Goal: Task Accomplishment & Management: Use online tool/utility

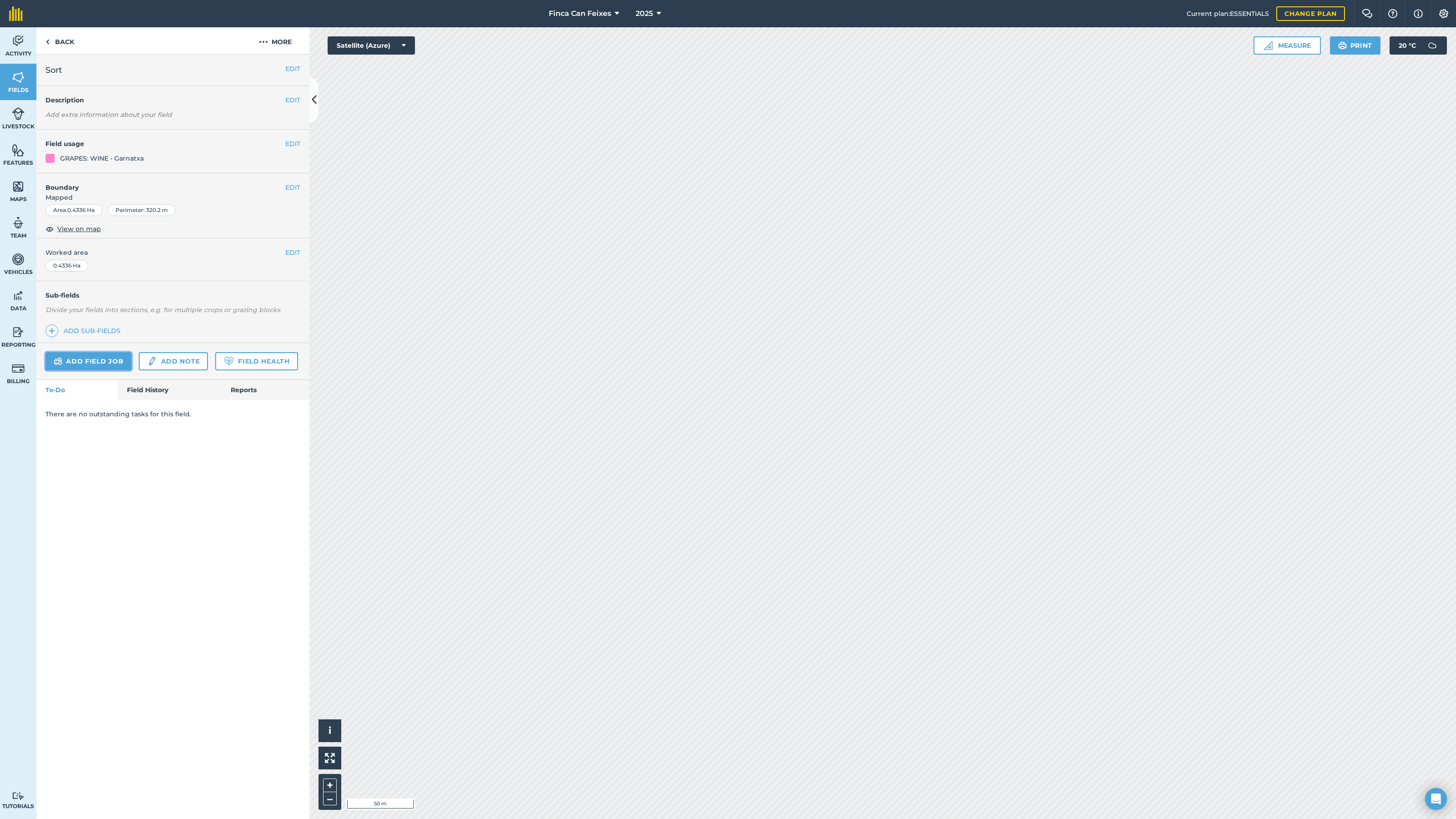
click at [103, 362] on link "Add field job" at bounding box center [88, 361] width 86 height 18
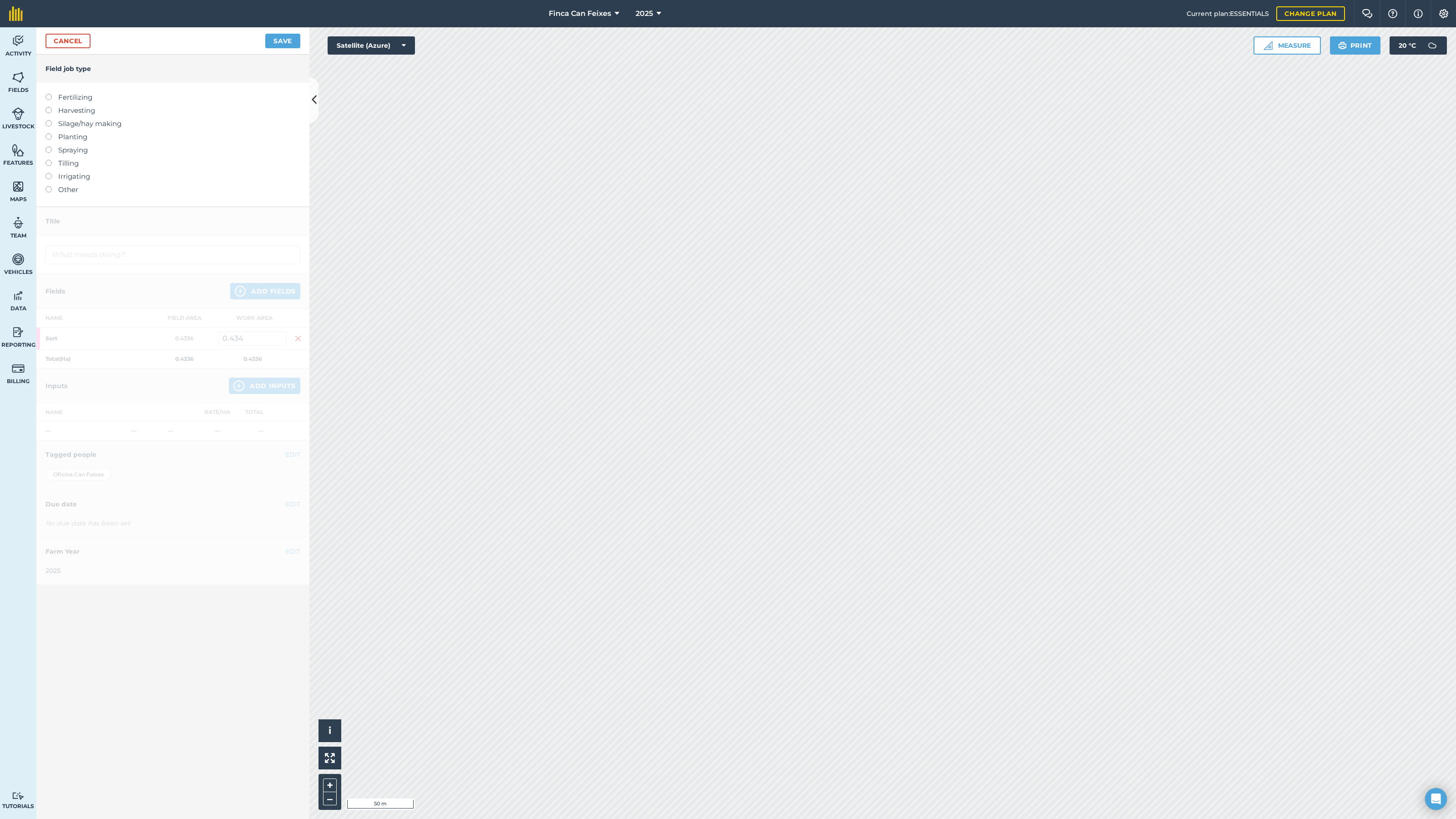
click at [61, 188] on label "Other" at bounding box center [172, 189] width 255 height 11
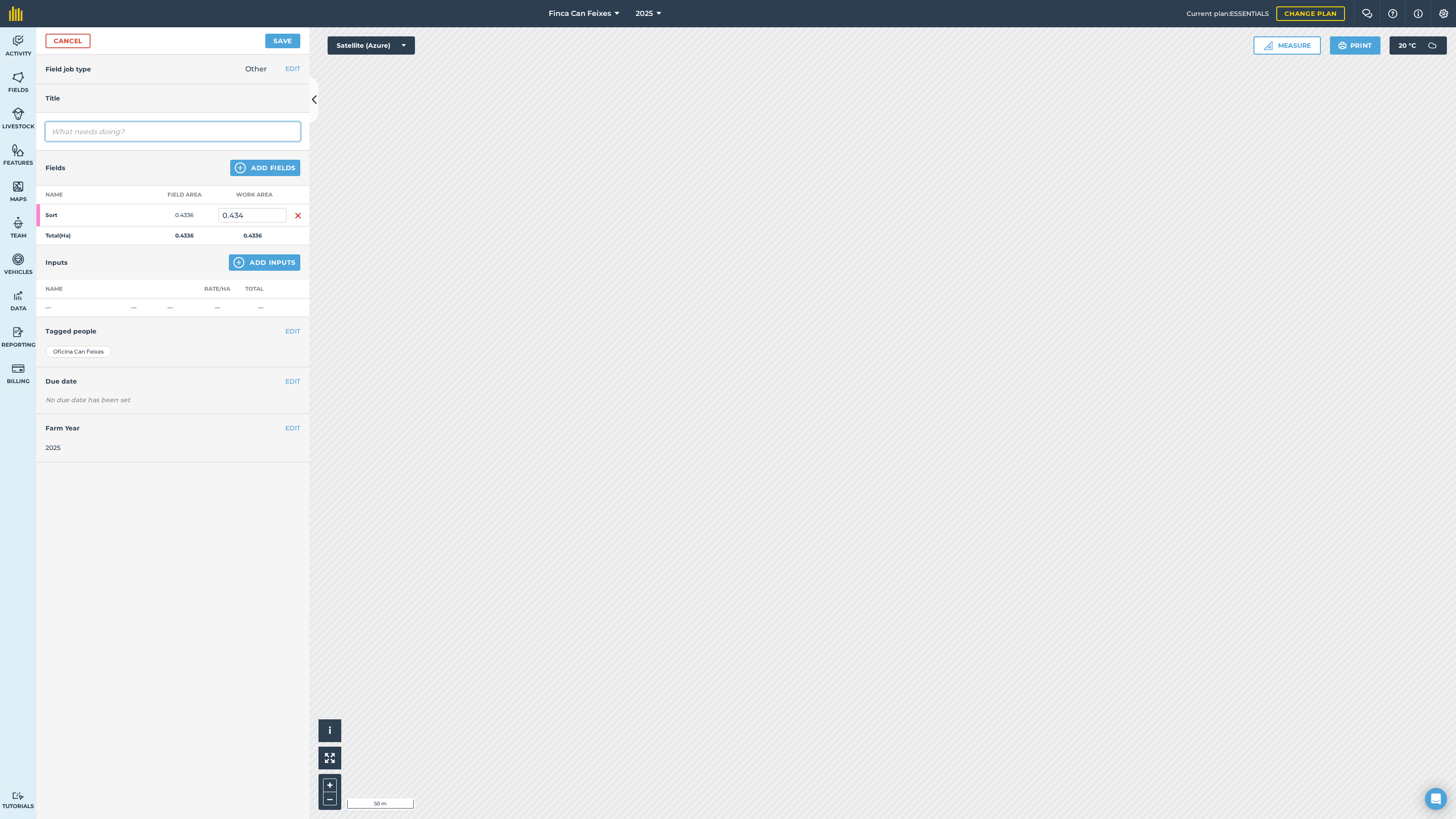
click at [78, 134] on input "text" at bounding box center [172, 131] width 255 height 19
type input "Mostres"
click at [250, 172] on button "Add Fields" at bounding box center [265, 167] width 70 height 16
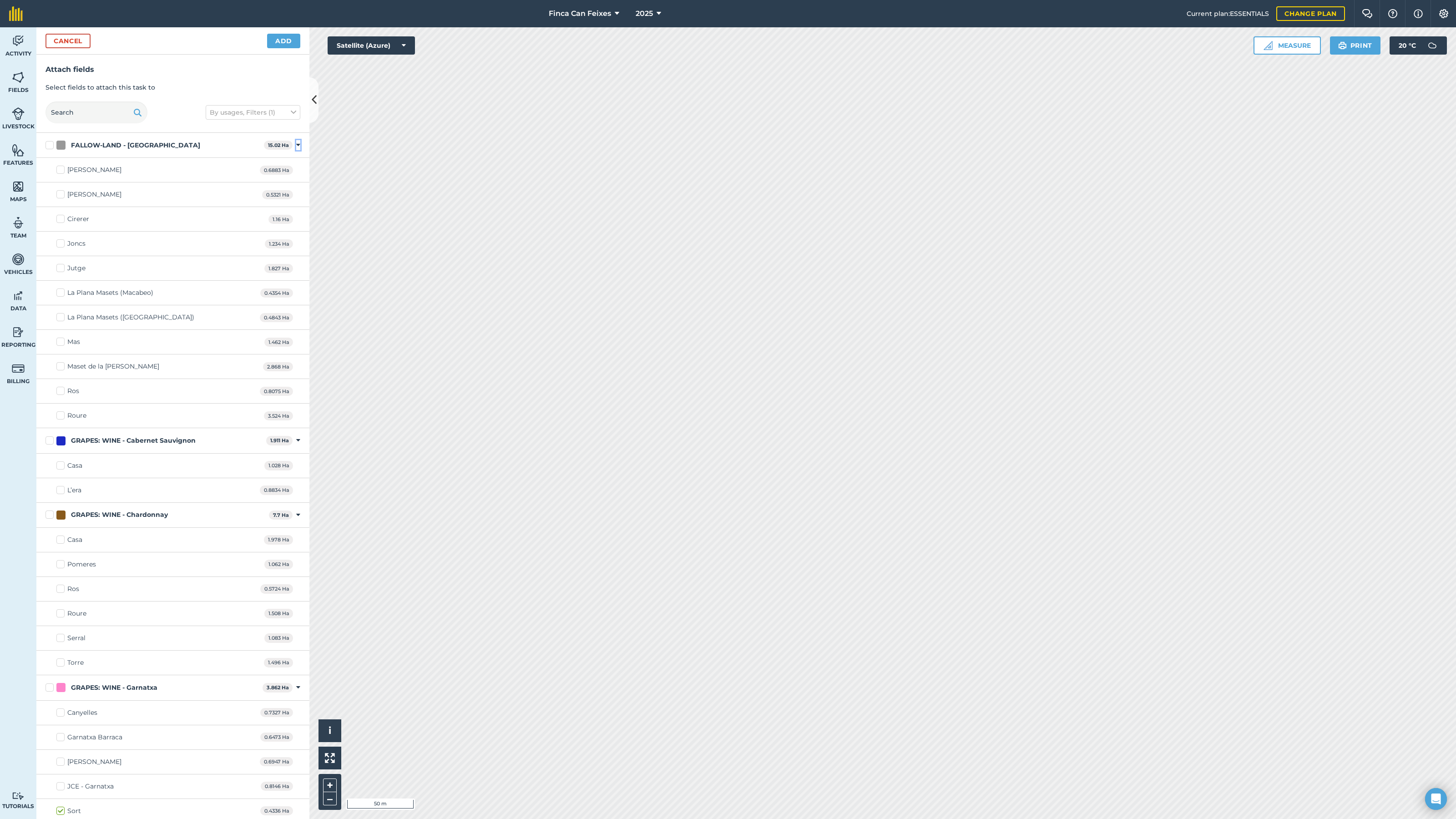
click at [299, 145] on icon at bounding box center [299, 145] width 4 height 8
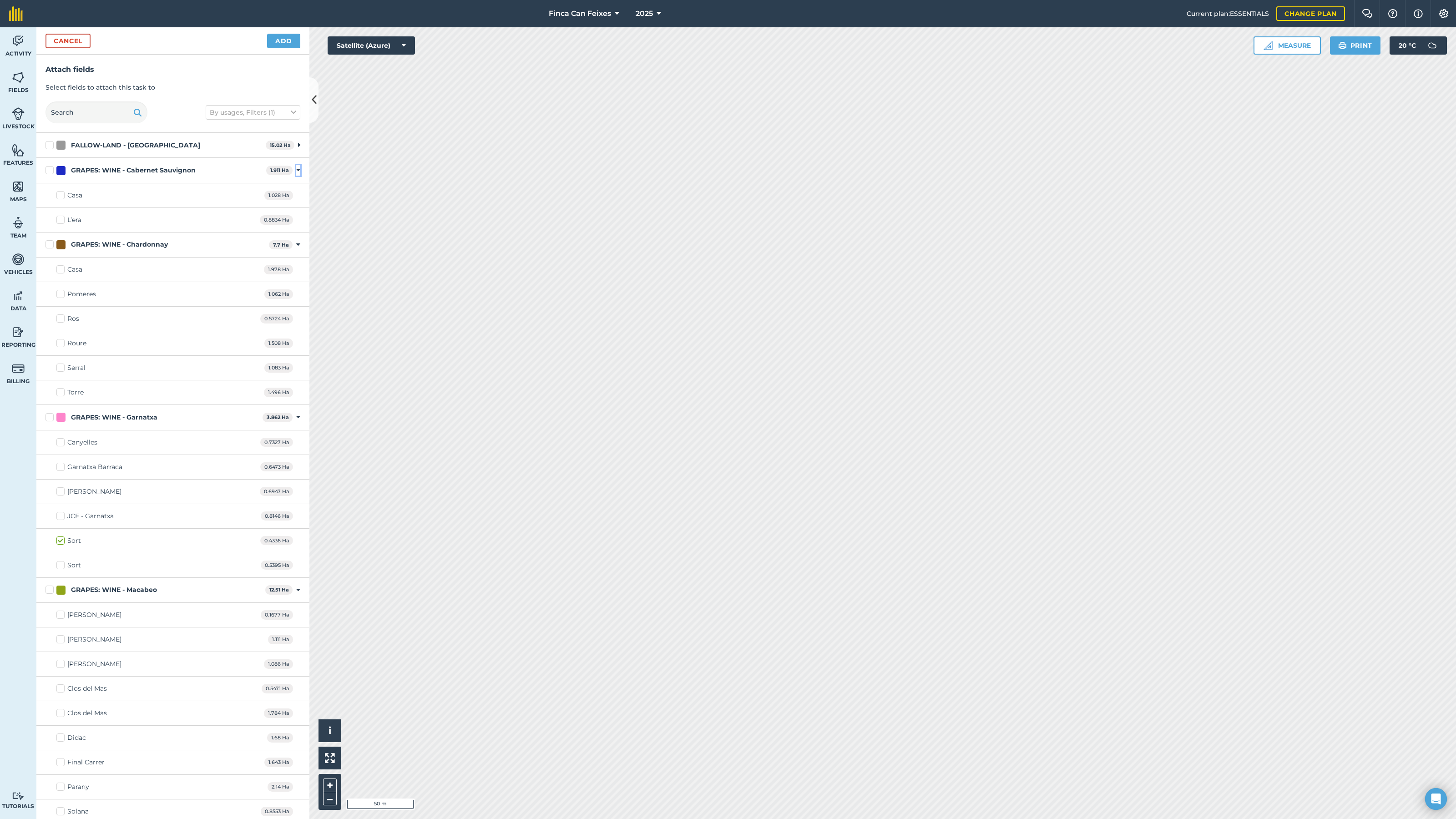
click at [299, 171] on icon at bounding box center [299, 170] width 4 height 8
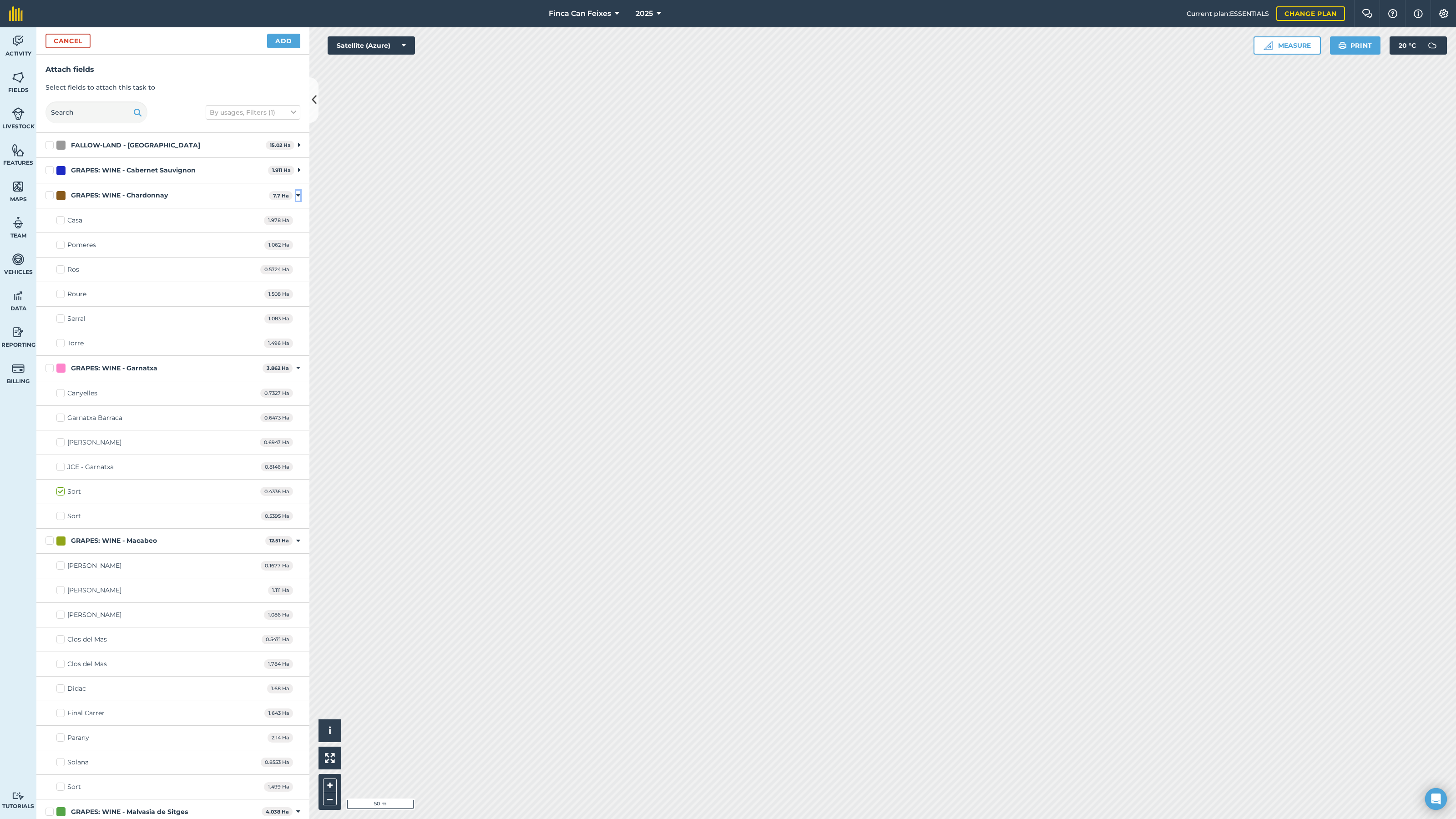
click at [298, 194] on icon at bounding box center [299, 196] width 4 height 8
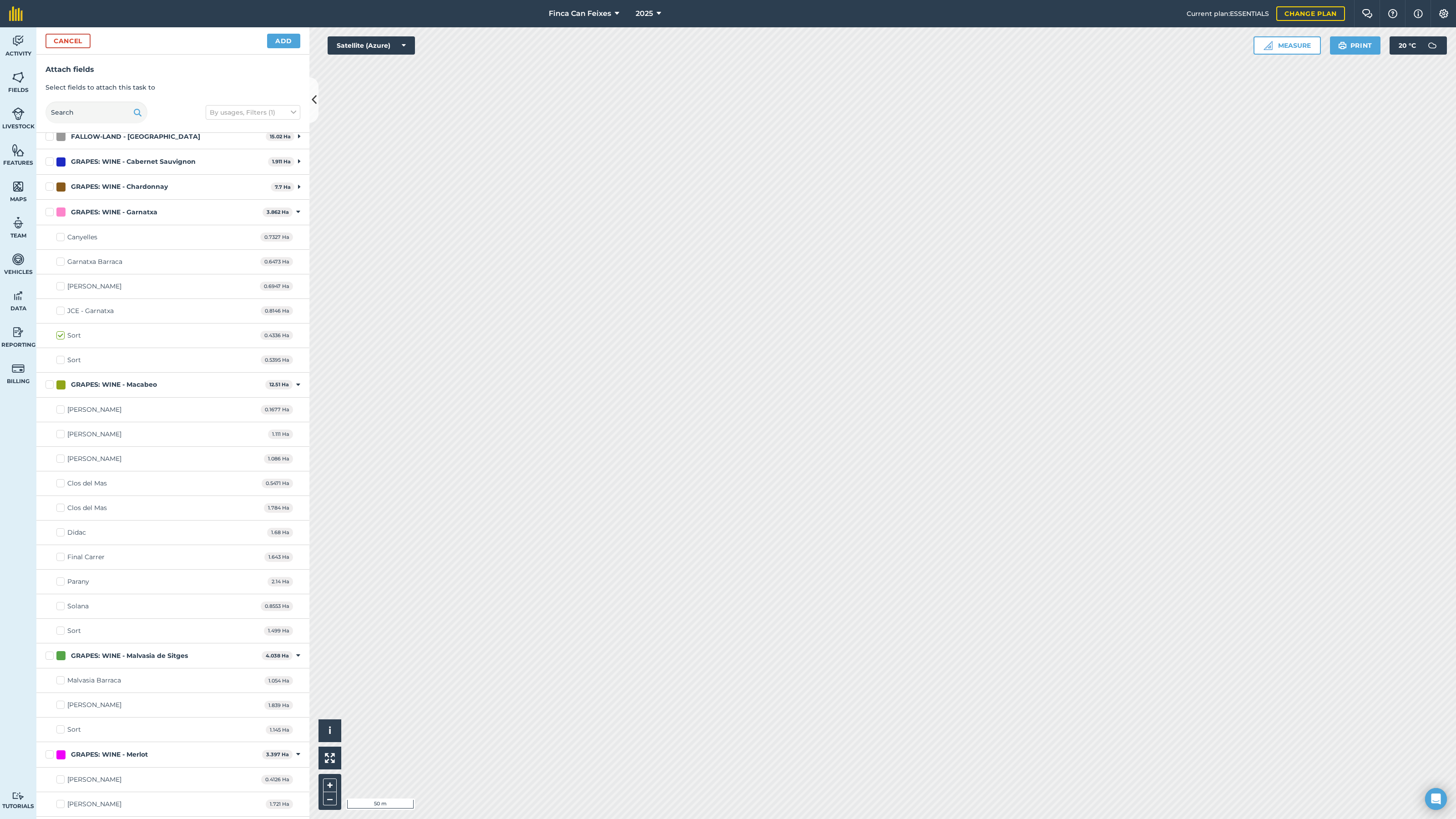
click at [61, 239] on label "Canyelles" at bounding box center [77, 237] width 41 height 10
click at [61, 239] on input "Canyelles" at bounding box center [59, 235] width 6 height 6
checkbox input "true"
click at [300, 211] on icon at bounding box center [299, 213] width 4 height 8
click at [298, 237] on icon at bounding box center [299, 238] width 4 height 8
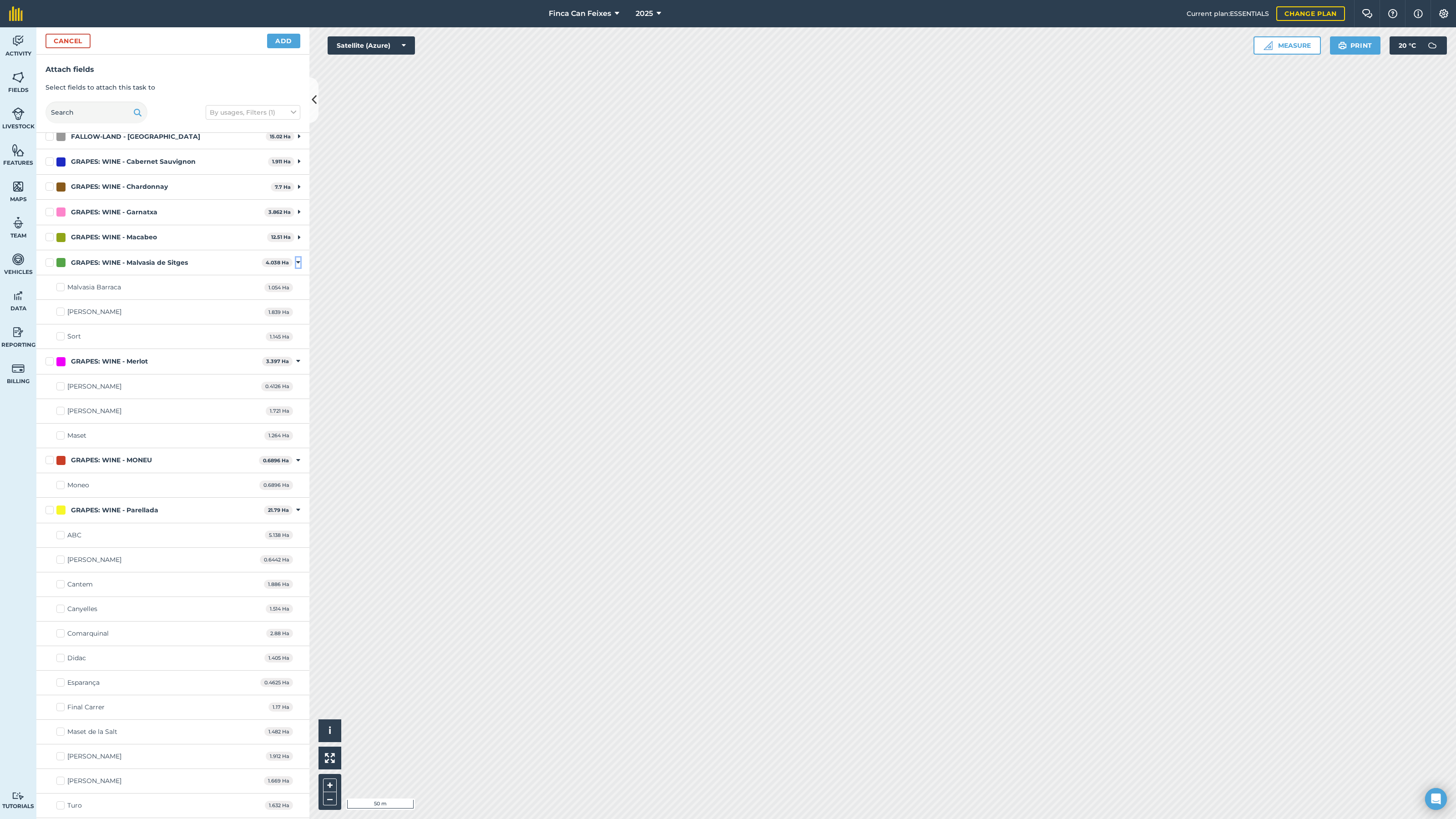
click at [299, 261] on icon at bounding box center [299, 263] width 4 height 8
click at [299, 287] on icon at bounding box center [299, 288] width 4 height 8
drag, startPoint x: 296, startPoint y: 309, endPoint x: 296, endPoint y: 323, distance: 14.0
click at [296, 309] on icon at bounding box center [299, 313] width 4 height 8
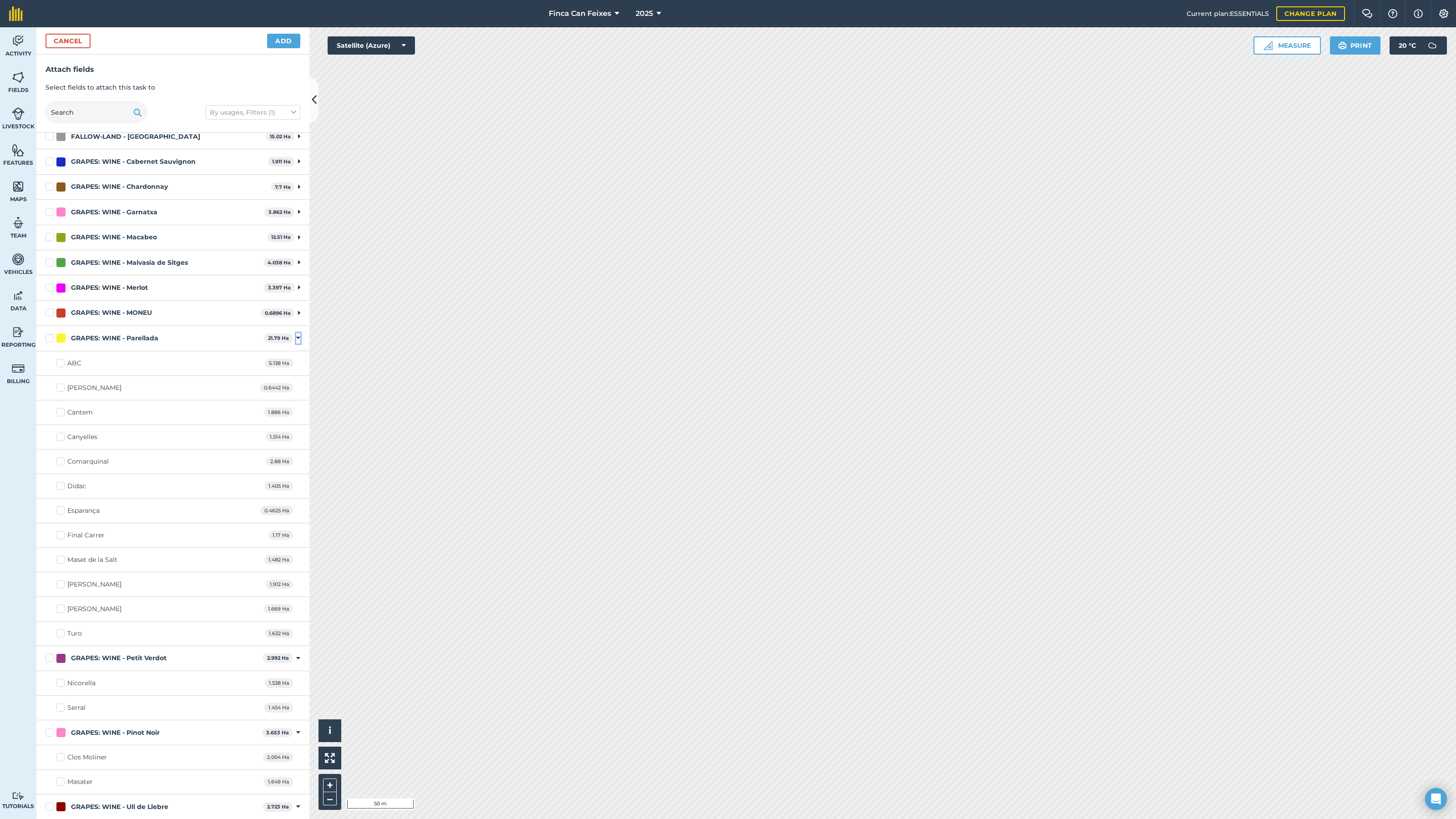
click at [298, 335] on icon at bounding box center [299, 338] width 4 height 8
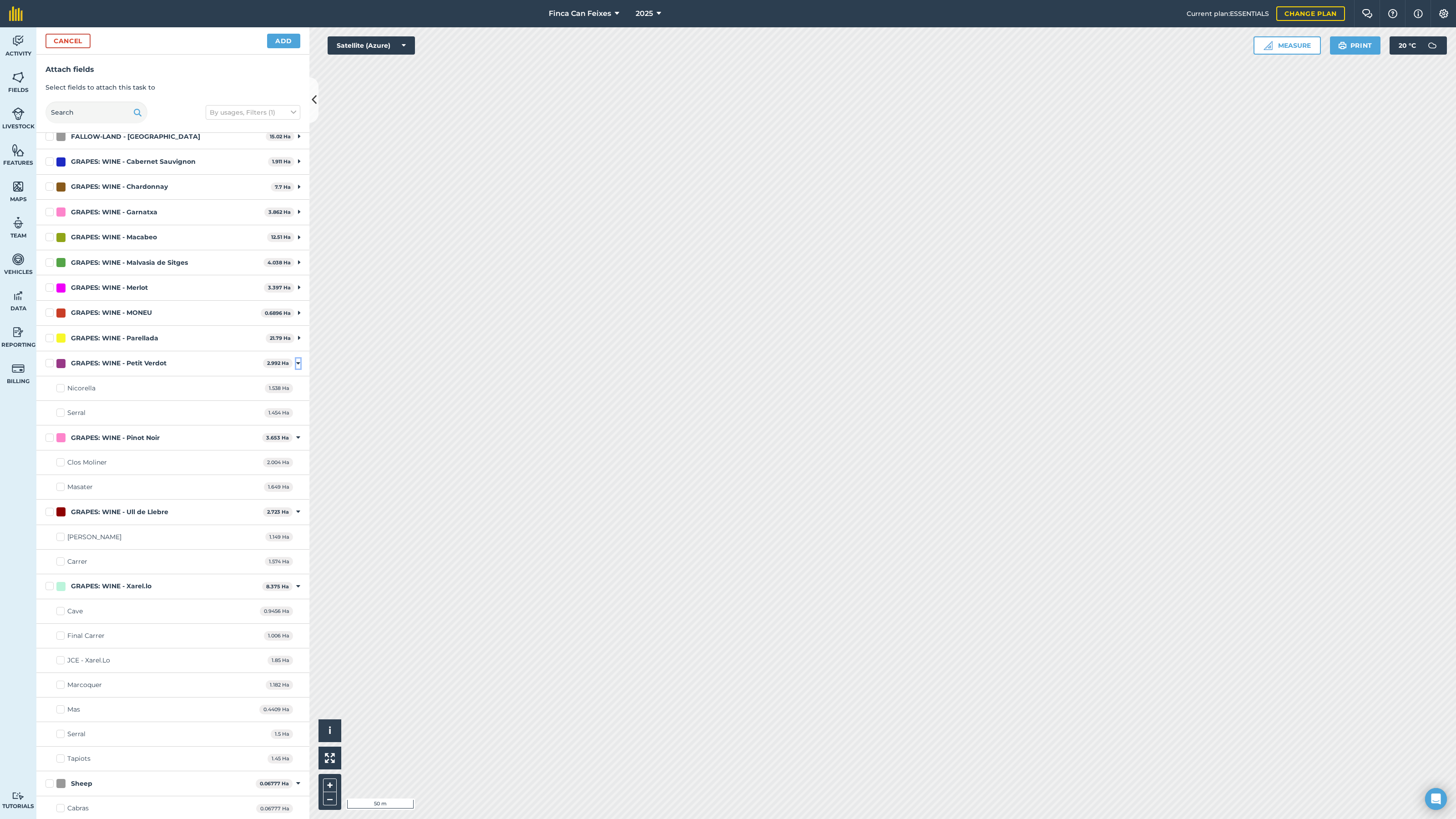
click at [296, 364] on icon at bounding box center [299, 364] width 4 height 8
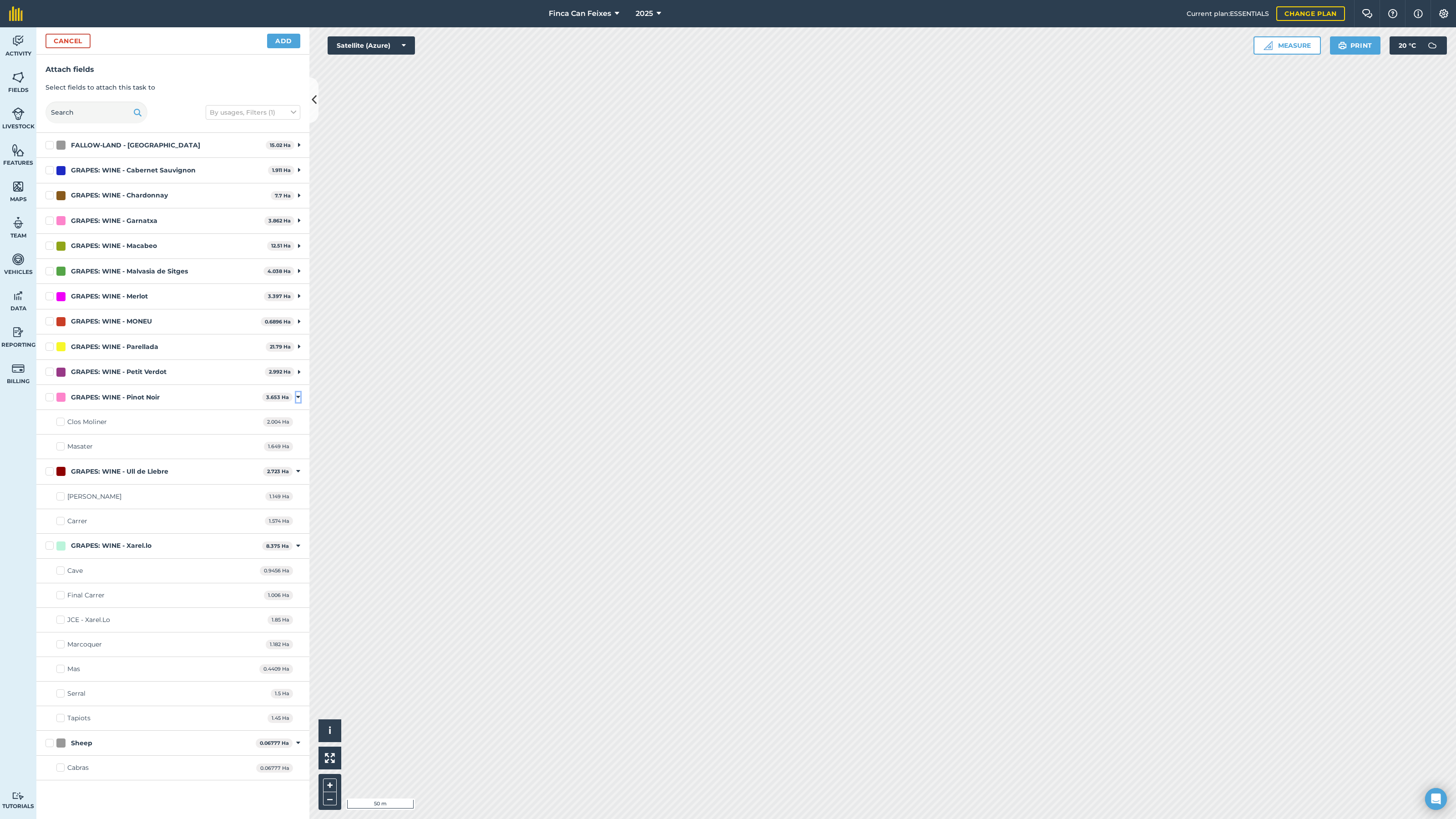
click at [299, 397] on icon at bounding box center [299, 397] width 4 height 8
click at [63, 447] on label "Cano" at bounding box center [89, 448] width 65 height 10
click at [62, 447] on input "Cano" at bounding box center [59, 446] width 6 height 6
checkbox input "true"
click at [62, 471] on label "Carrer" at bounding box center [72, 472] width 31 height 10
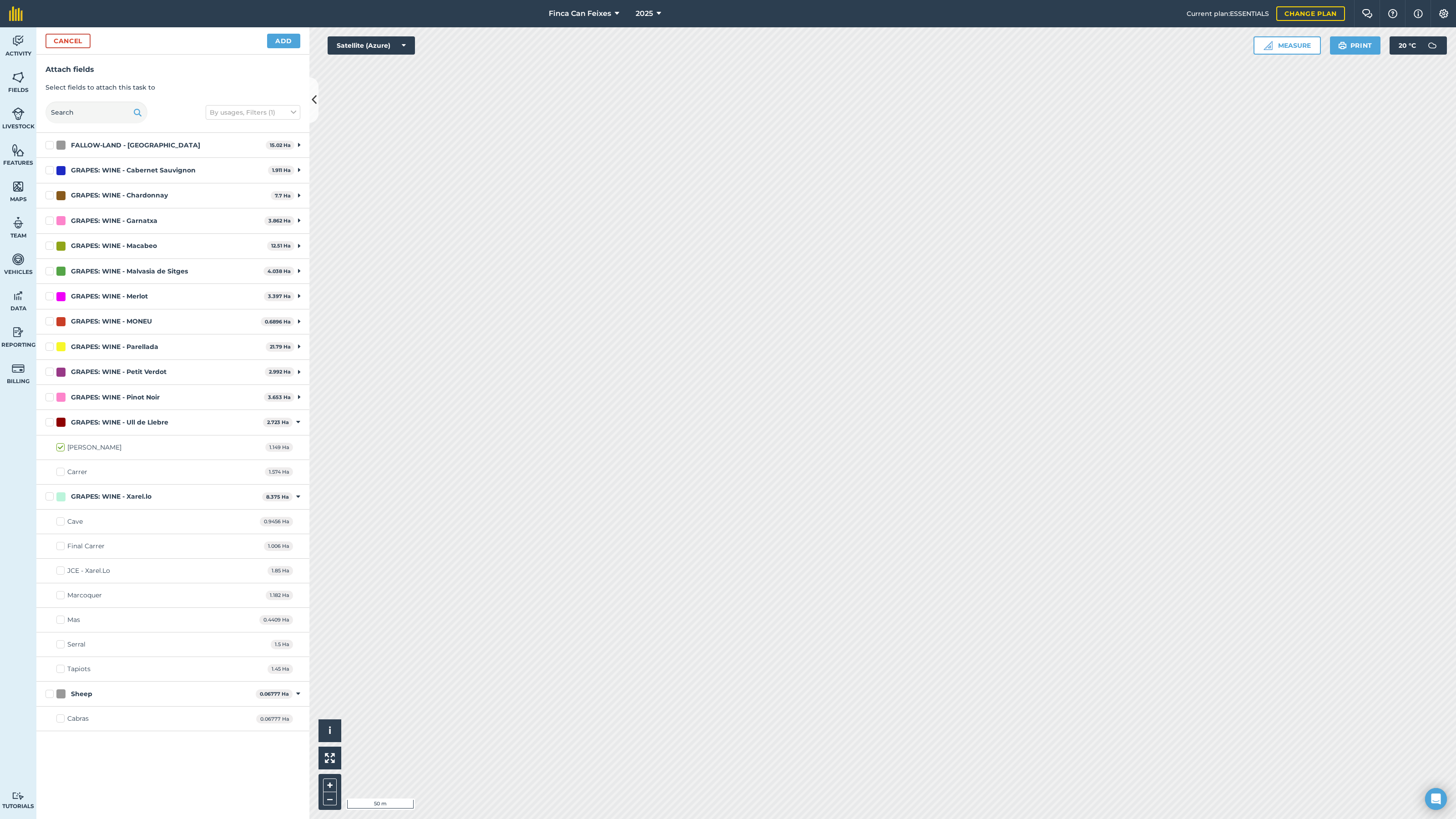
click at [62, 471] on input "Carrer" at bounding box center [59, 470] width 6 height 6
checkbox input "true"
click at [297, 422] on icon at bounding box center [299, 422] width 4 height 8
click at [299, 447] on icon at bounding box center [299, 448] width 4 height 8
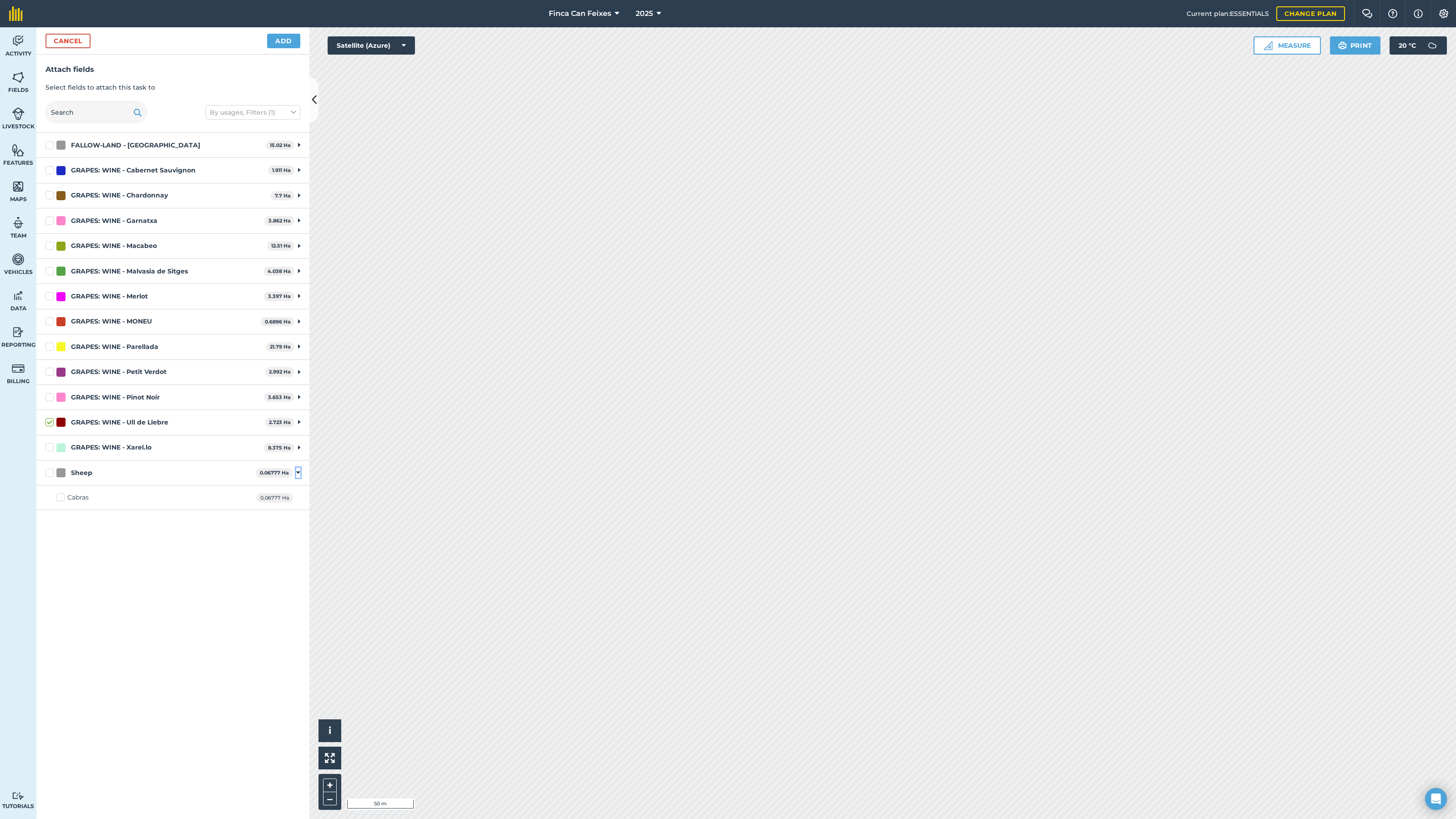
click at [297, 474] on icon at bounding box center [299, 473] width 4 height 8
click at [282, 42] on button "Add" at bounding box center [283, 41] width 33 height 15
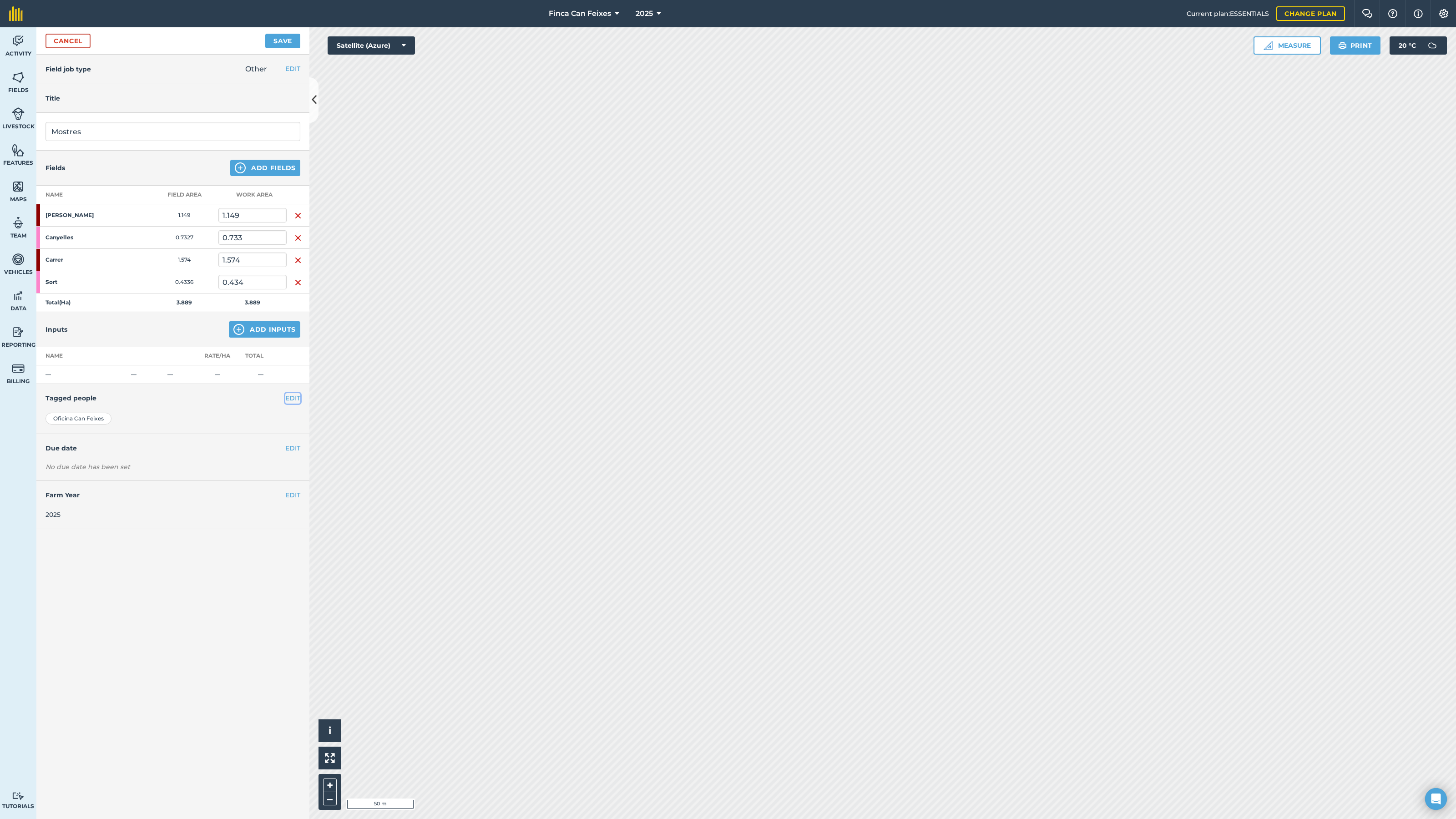
click at [293, 397] on button "EDIT" at bounding box center [292, 398] width 15 height 10
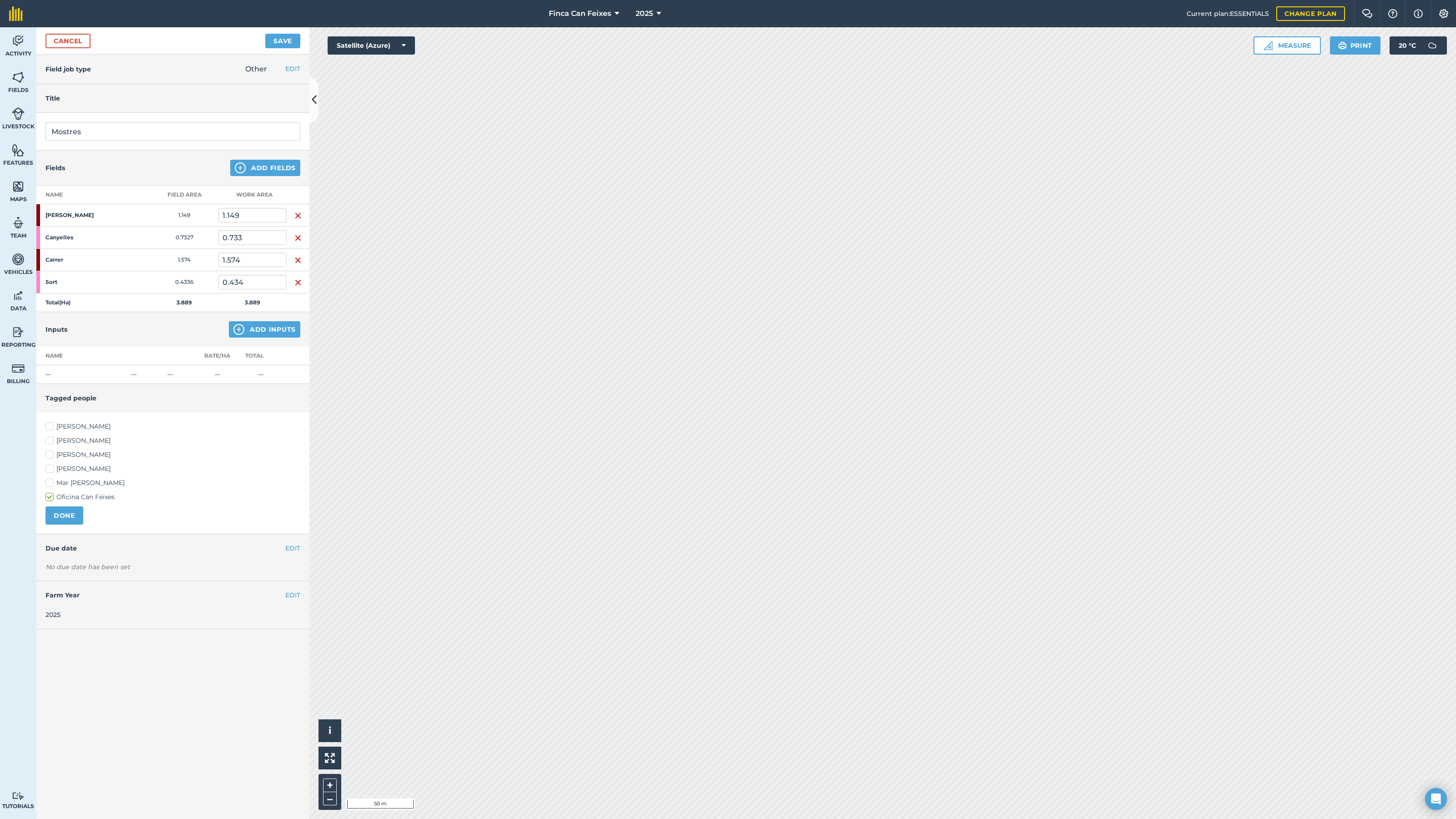
drag, startPoint x: 55, startPoint y: 443, endPoint x: 54, endPoint y: 449, distance: 6.1
click at [55, 443] on label "Jacob Pryce Huguet" at bounding box center [172, 441] width 255 height 10
click at [52, 442] on input "Jacob Pryce Huguet" at bounding box center [48, 439] width 6 height 6
checkbox input "true"
click at [52, 498] on label "Oficina Can Feixes" at bounding box center [172, 498] width 255 height 10
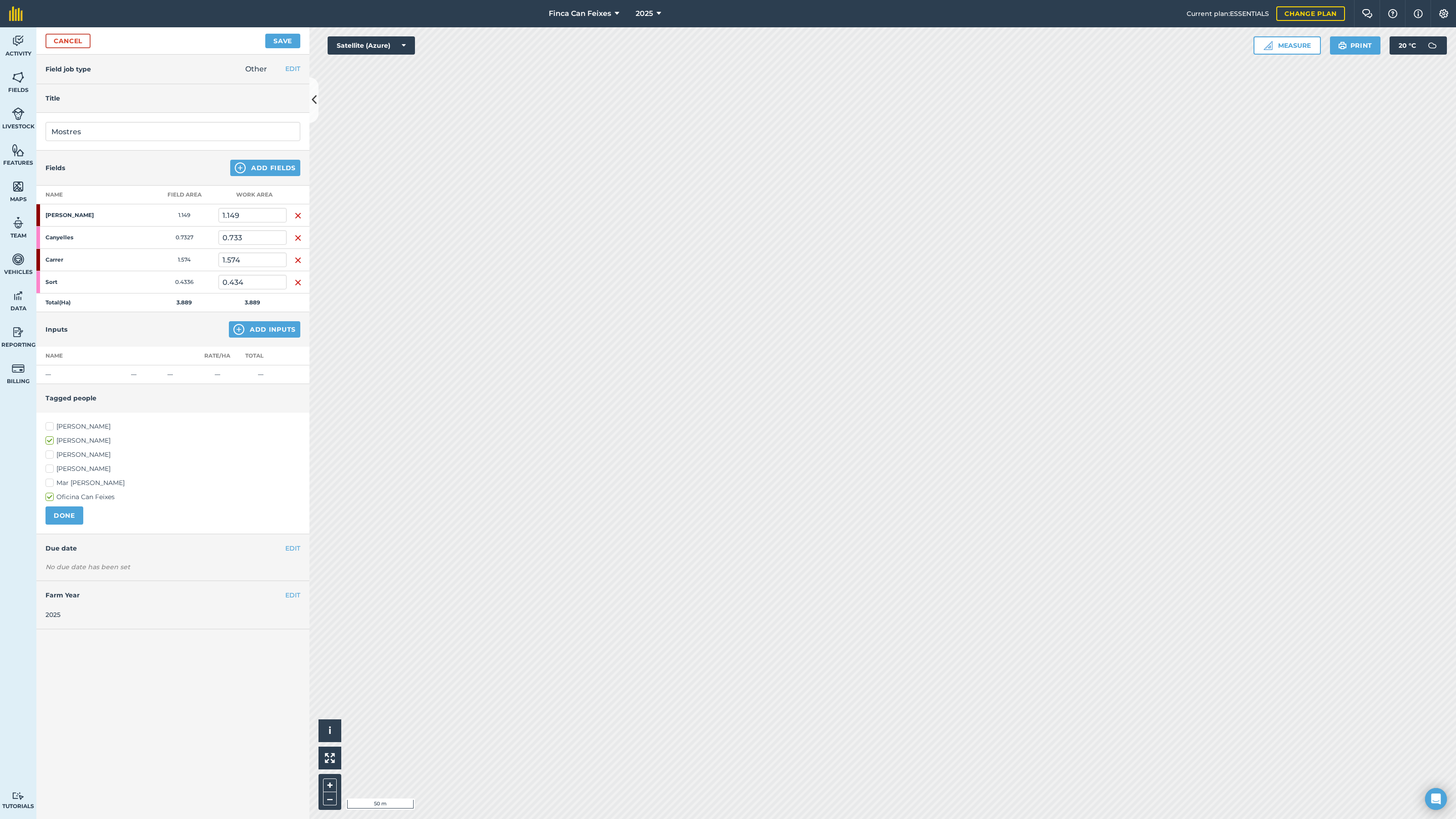
click at [52, 498] on input "Oficina Can Feixes" at bounding box center [48, 496] width 6 height 6
checkbox input "false"
click at [59, 514] on button "DONE" at bounding box center [64, 516] width 38 height 18
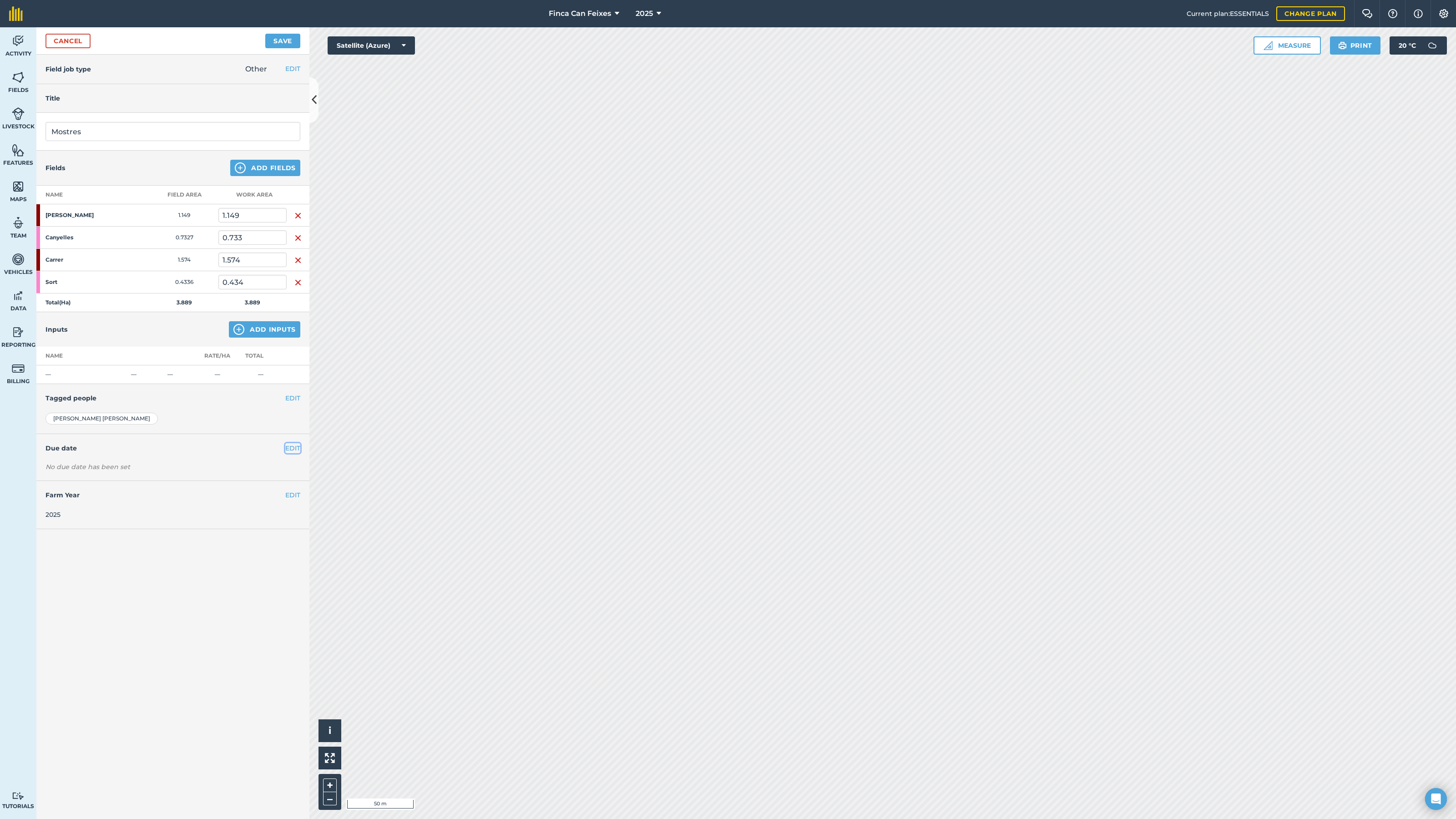
click at [299, 446] on button "EDIT" at bounding box center [292, 448] width 15 height 10
click at [91, 480] on button "Set date" at bounding box center [71, 482] width 52 height 20
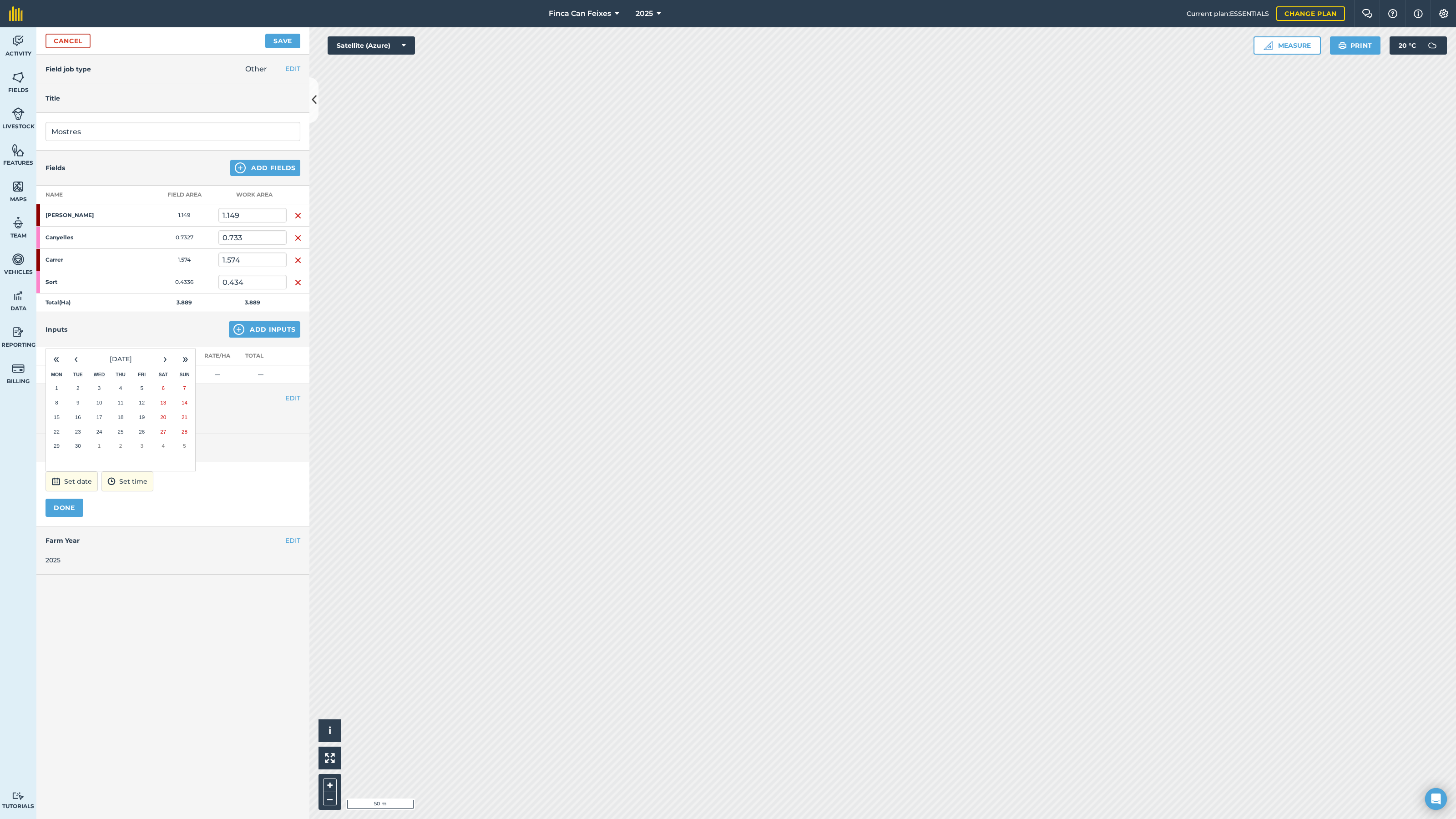
click at [139, 387] on button "5" at bounding box center [142, 388] width 21 height 15
click at [67, 512] on button "DONE" at bounding box center [64, 508] width 38 height 18
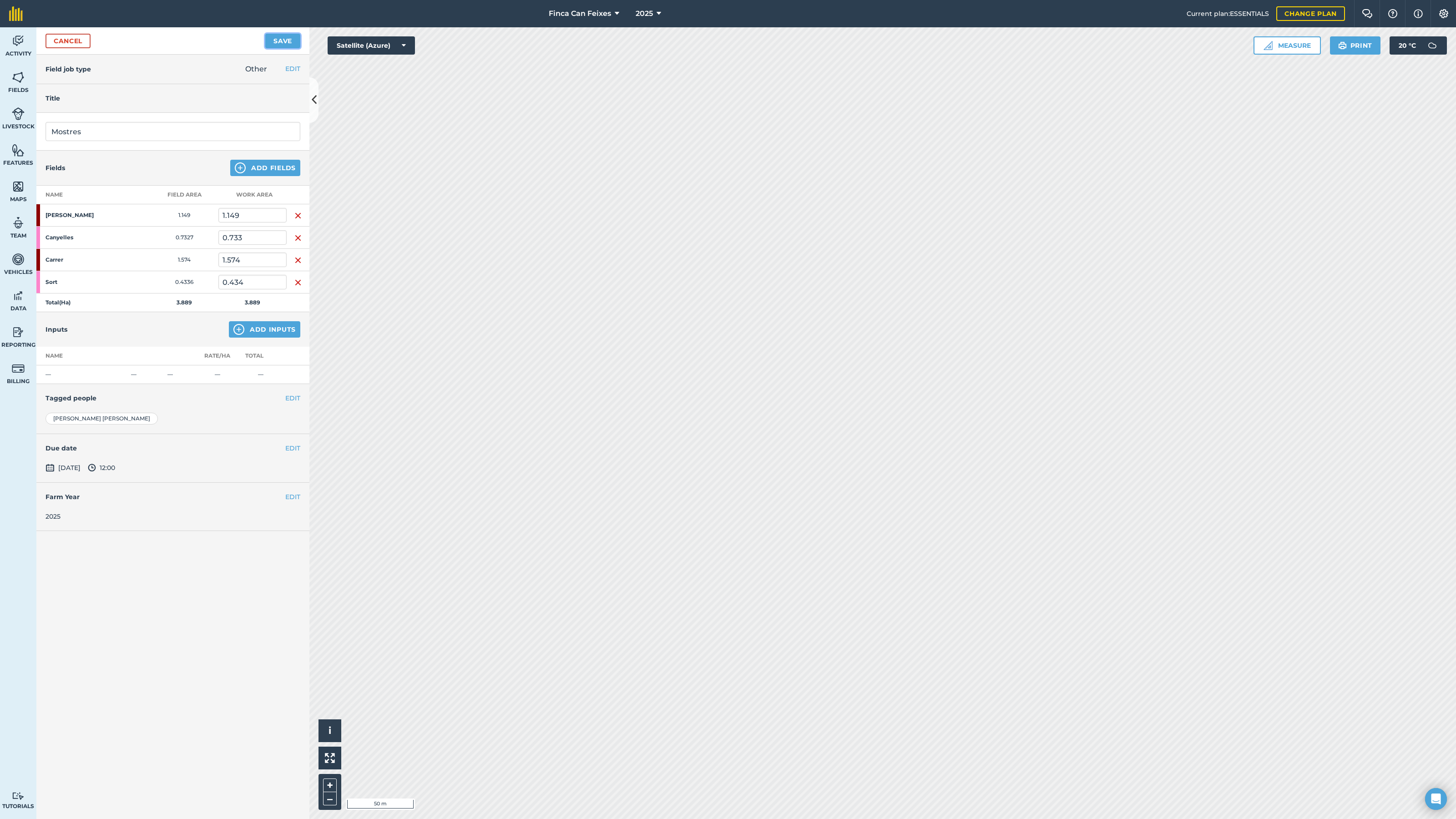
click at [279, 38] on button "Save" at bounding box center [283, 41] width 35 height 15
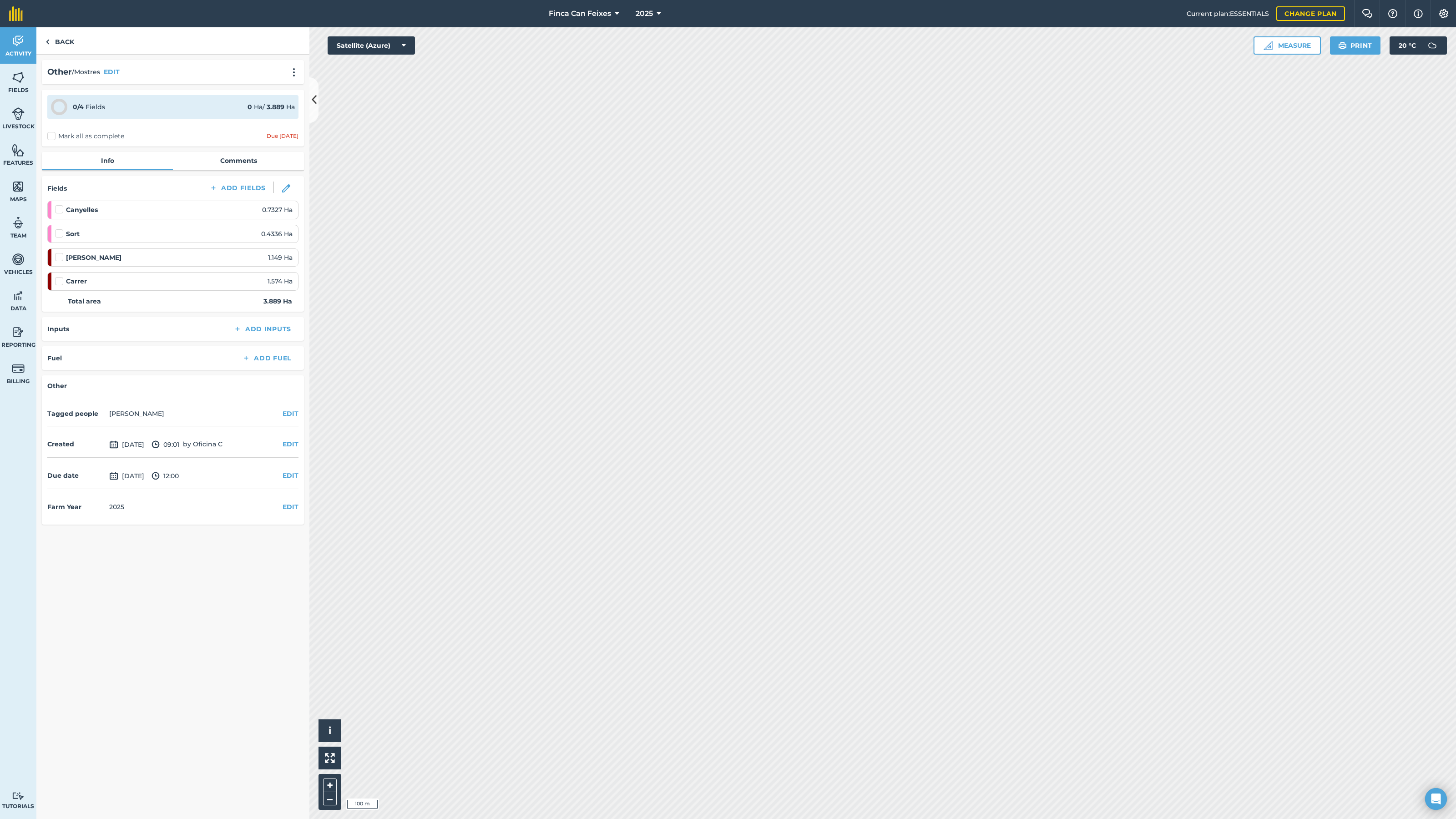
drag, startPoint x: 287, startPoint y: 284, endPoint x: 278, endPoint y: 284, distance: 9.0
click at [287, 284] on span "1.574 Ha" at bounding box center [279, 281] width 25 height 10
click at [57, 277] on label at bounding box center [60, 277] width 11 height 0
click at [57, 282] on input "checkbox" at bounding box center [58, 280] width 6 height 6
checkbox input "false"
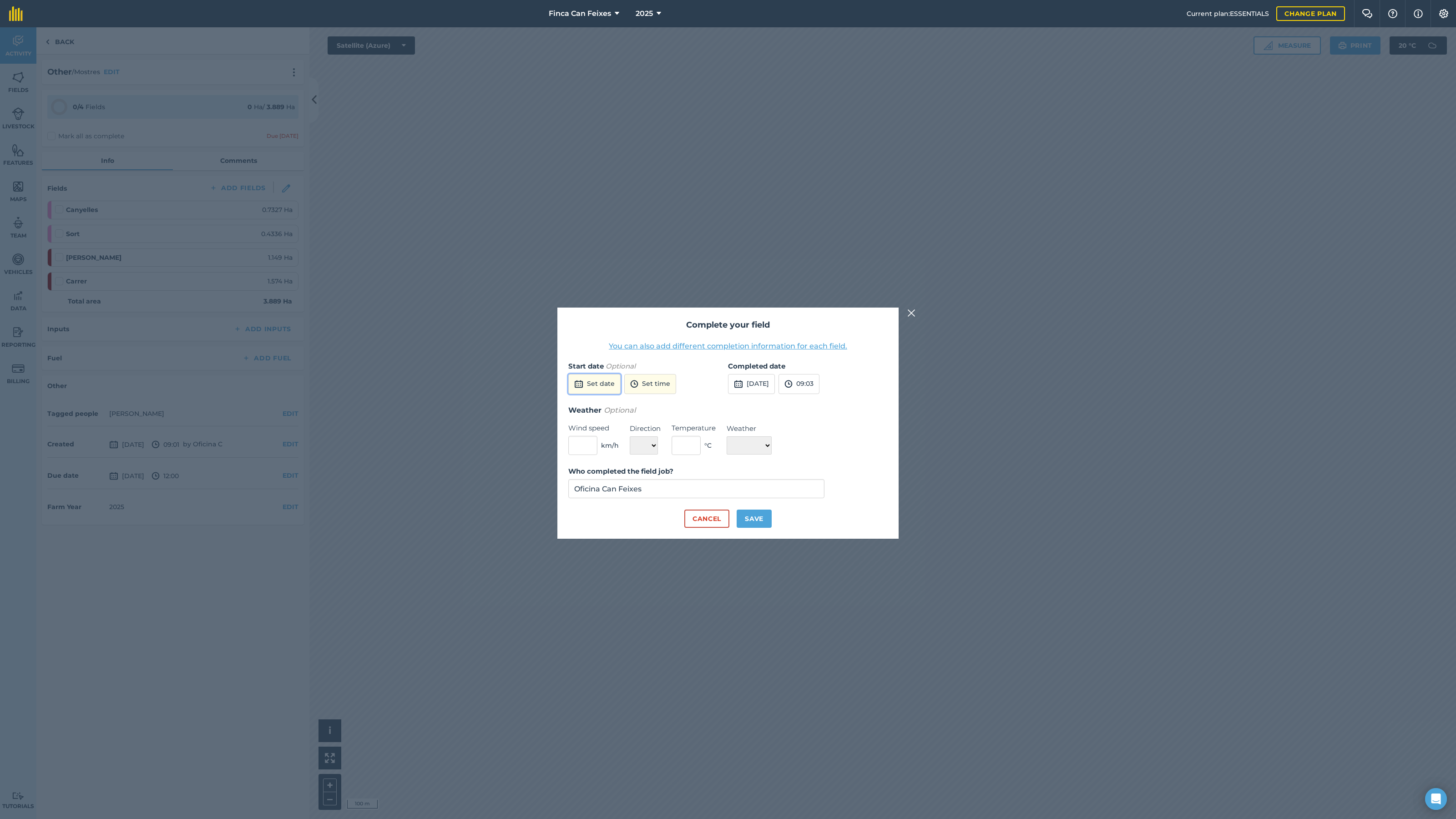
click at [608, 388] on button "Set date" at bounding box center [594, 384] width 52 height 20
click at [642, 434] on abbr "4" at bounding box center [644, 434] width 3 height 6
click at [631, 489] on input "Oficina Can Feixes" at bounding box center [696, 489] width 256 height 19
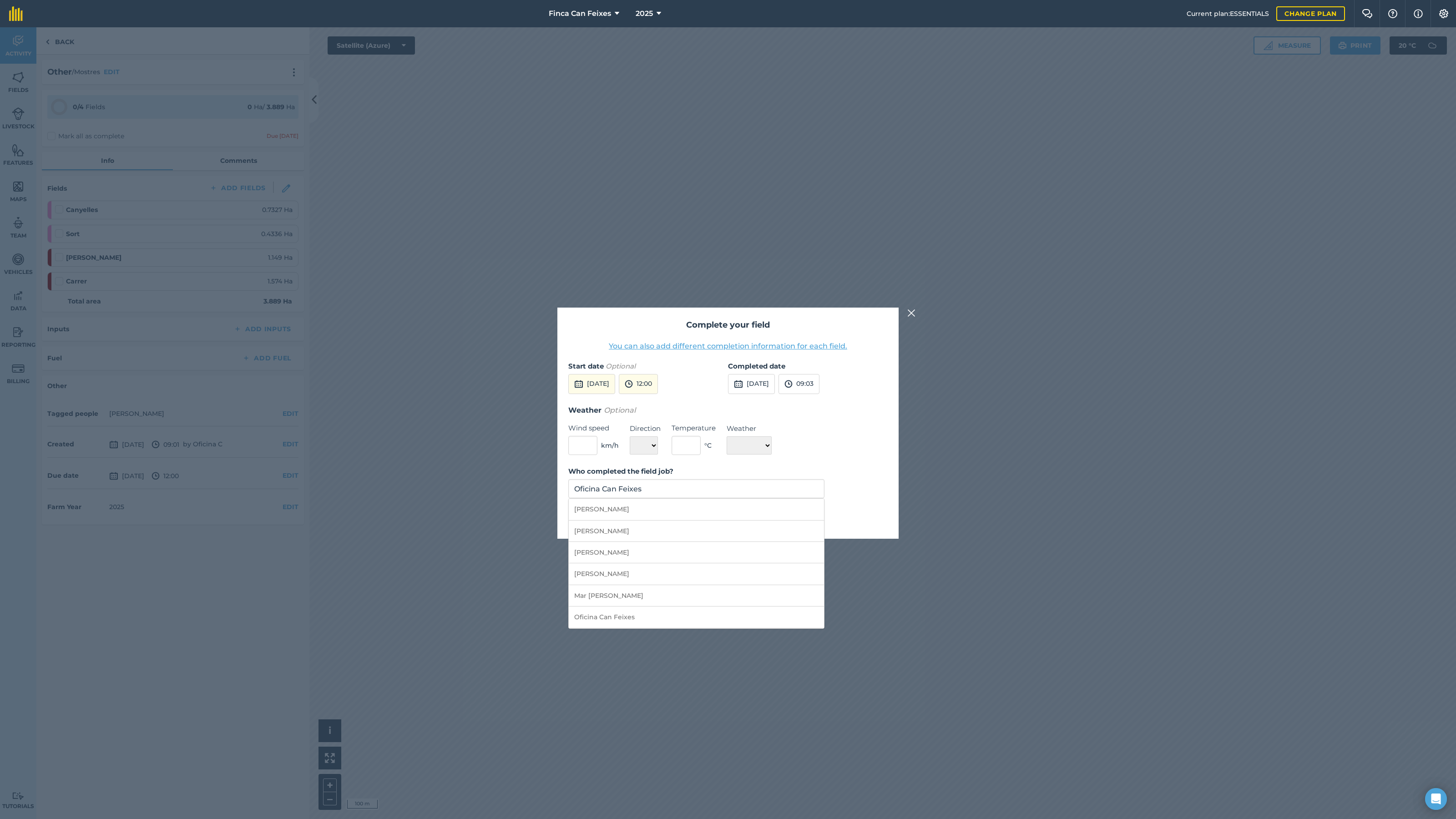
click at [609, 535] on li "Jacob Pryce Huguet" at bounding box center [697, 532] width 255 height 21
type input "Jacob Pryce Huguet"
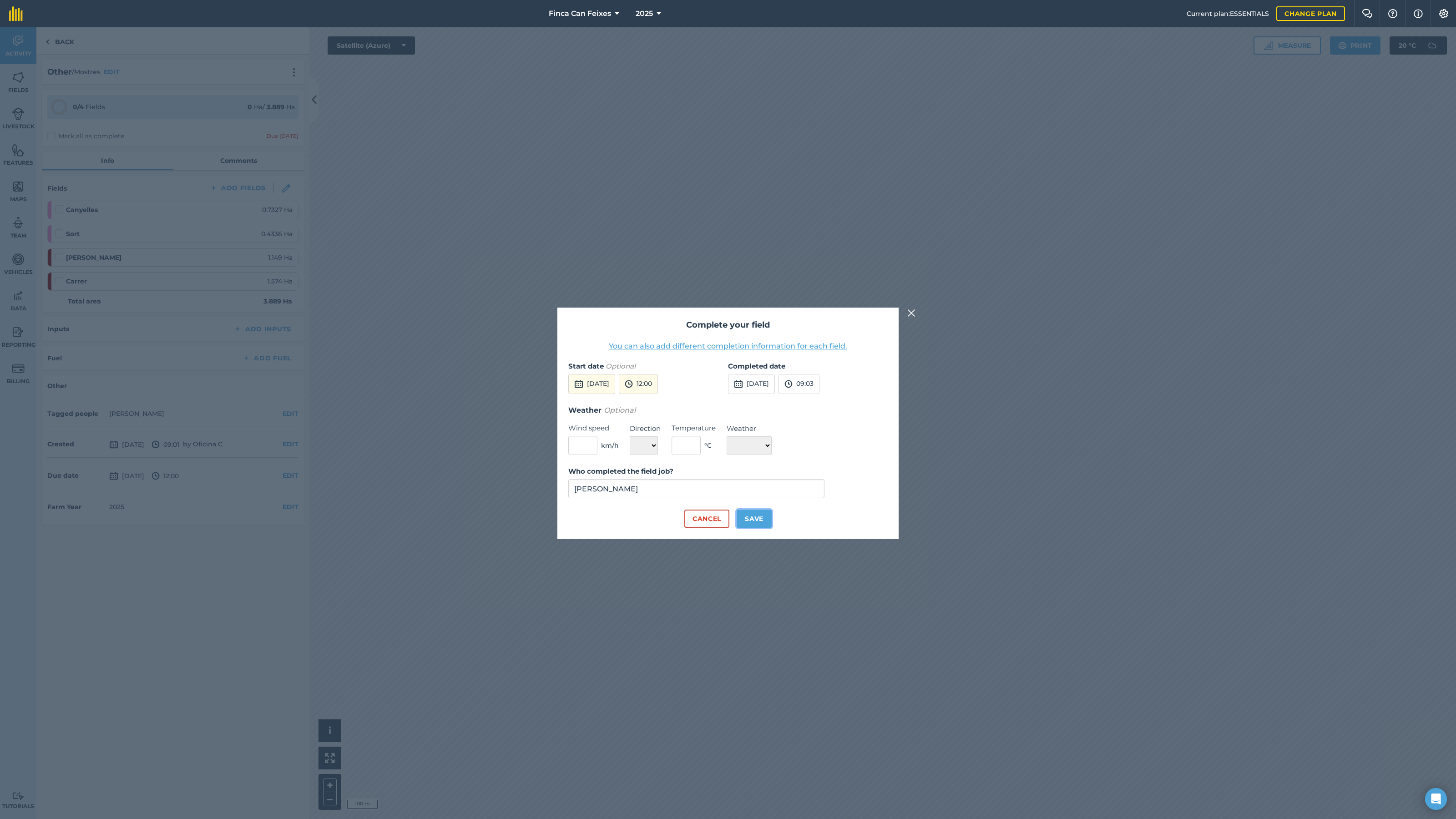
click at [754, 515] on button "Save" at bounding box center [754, 519] width 35 height 18
checkbox input "true"
